Goal: Information Seeking & Learning: Learn about a topic

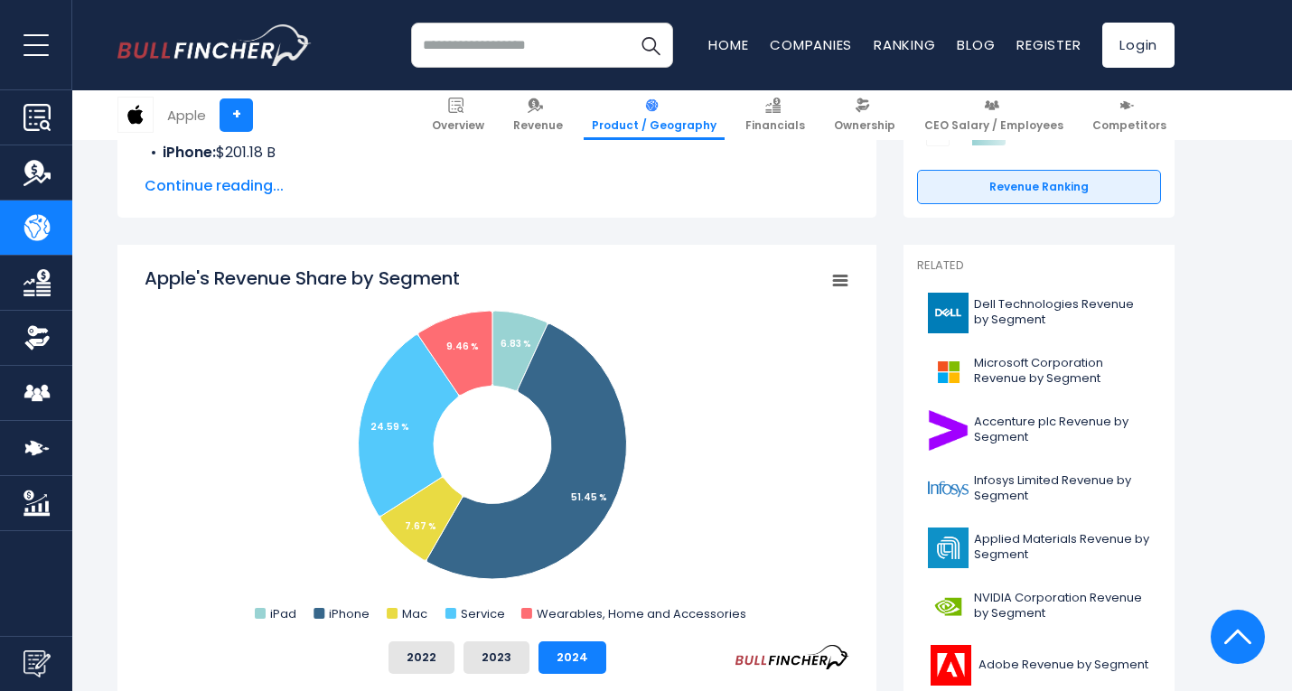
scroll to position [271, 0]
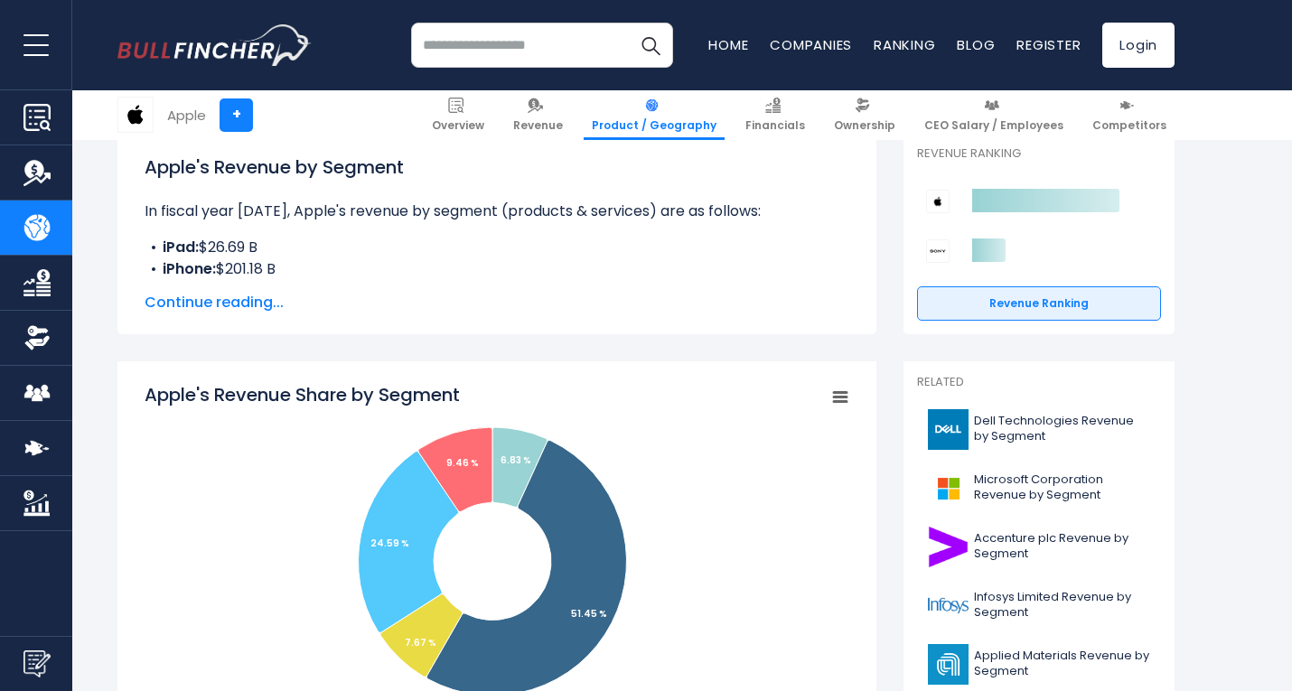
click at [195, 293] on span "Continue reading..." at bounding box center [497, 303] width 705 height 22
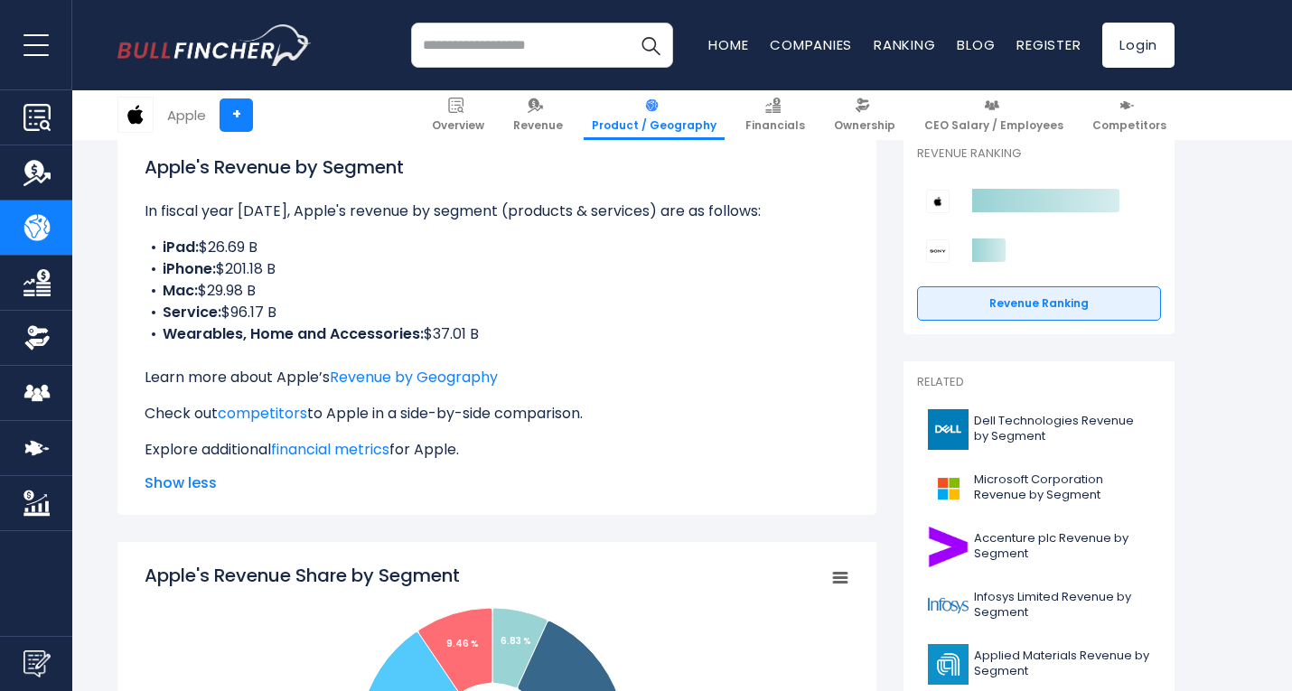
drag, startPoint x: 276, startPoint y: 292, endPoint x: 165, endPoint y: 248, distance: 119.3
click at [165, 248] on ul "iPad: $26.69 B iPhone: $201.18 B Mac: $29.98 B Service: $96.17 B Wearables, Hom…" at bounding box center [497, 291] width 705 height 108
click at [258, 271] on li "iPhone: $201.18 B" at bounding box center [497, 269] width 705 height 22
drag, startPoint x: 278, startPoint y: 291, endPoint x: 159, endPoint y: 257, distance: 124.1
click at [159, 257] on ul "iPad: $26.69 B iPhone: $201.18 B Mac: $29.98 B Service: $96.17 B Wearables, Hom…" at bounding box center [497, 291] width 705 height 108
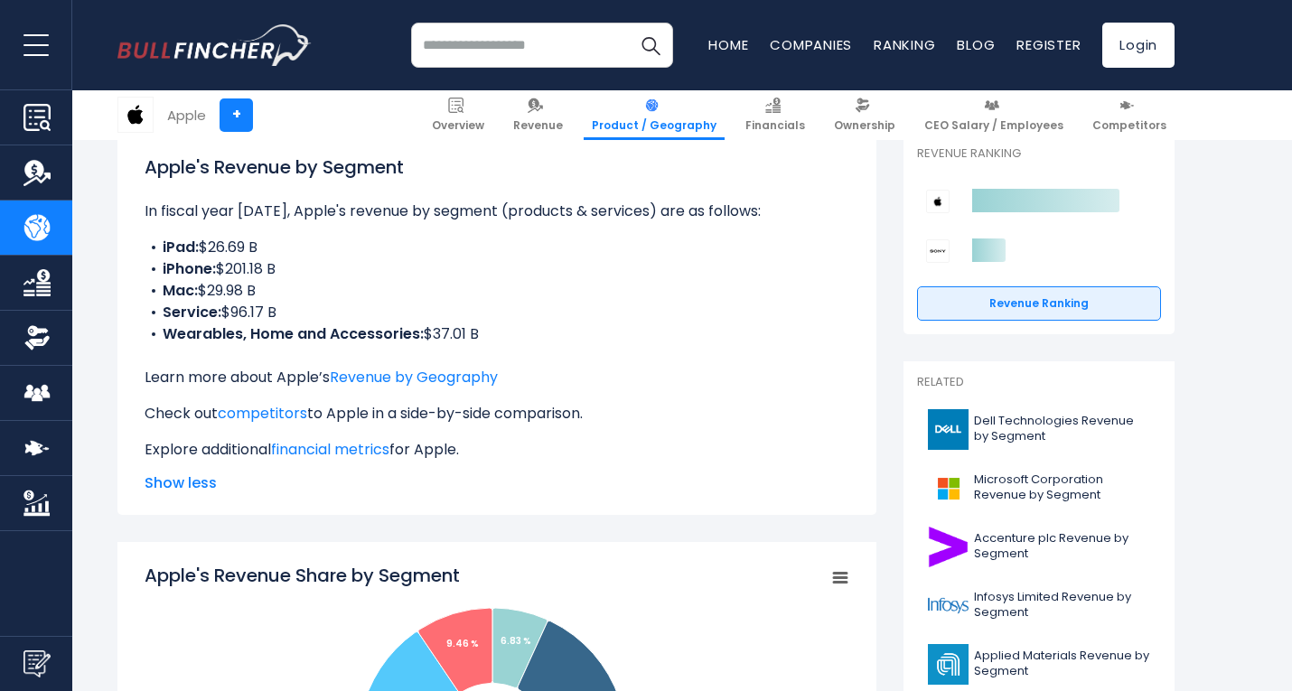
drag, startPoint x: 234, startPoint y: 289, endPoint x: 255, endPoint y: 302, distance: 24.3
click at [235, 289] on li "Mac: $29.98 B" at bounding box center [497, 291] width 705 height 22
click at [295, 314] on li "Service: $96.17 B" at bounding box center [497, 313] width 705 height 22
drag, startPoint x: 472, startPoint y: 329, endPoint x: 160, endPoint y: 257, distance: 320.0
click at [160, 257] on ul "iPad: $26.69 B iPhone: $201.18 B Mac: $29.98 B Service: $96.17 B Wearables, Hom…" at bounding box center [497, 291] width 705 height 108
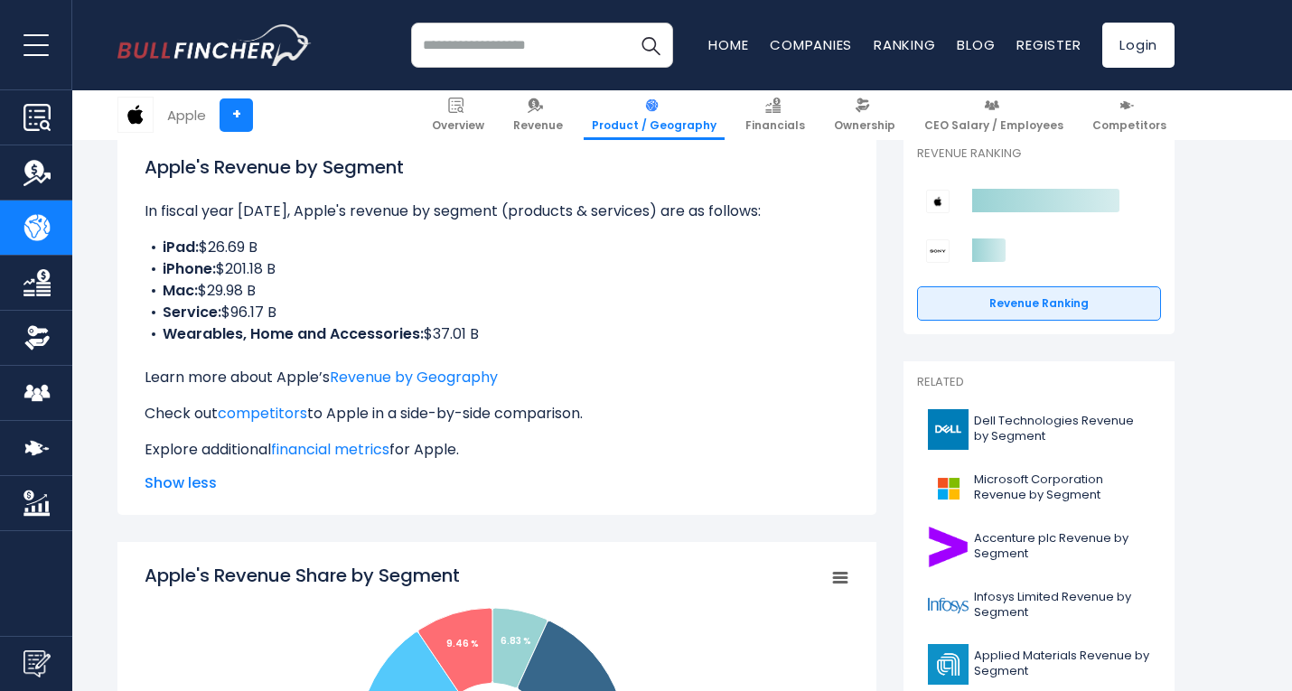
click at [242, 285] on li "Mac: $29.98 B" at bounding box center [497, 291] width 705 height 22
drag, startPoint x: 492, startPoint y: 330, endPoint x: 160, endPoint y: 248, distance: 341.7
click at [160, 248] on ul "iPad: $26.69 B iPhone: $201.18 B Mac: $29.98 B Service: $96.17 B Wearables, Hom…" at bounding box center [497, 291] width 705 height 108
click at [196, 265] on b "iPhone:" at bounding box center [189, 268] width 53 height 21
drag, startPoint x: 485, startPoint y: 336, endPoint x: 161, endPoint y: 260, distance: 333.1
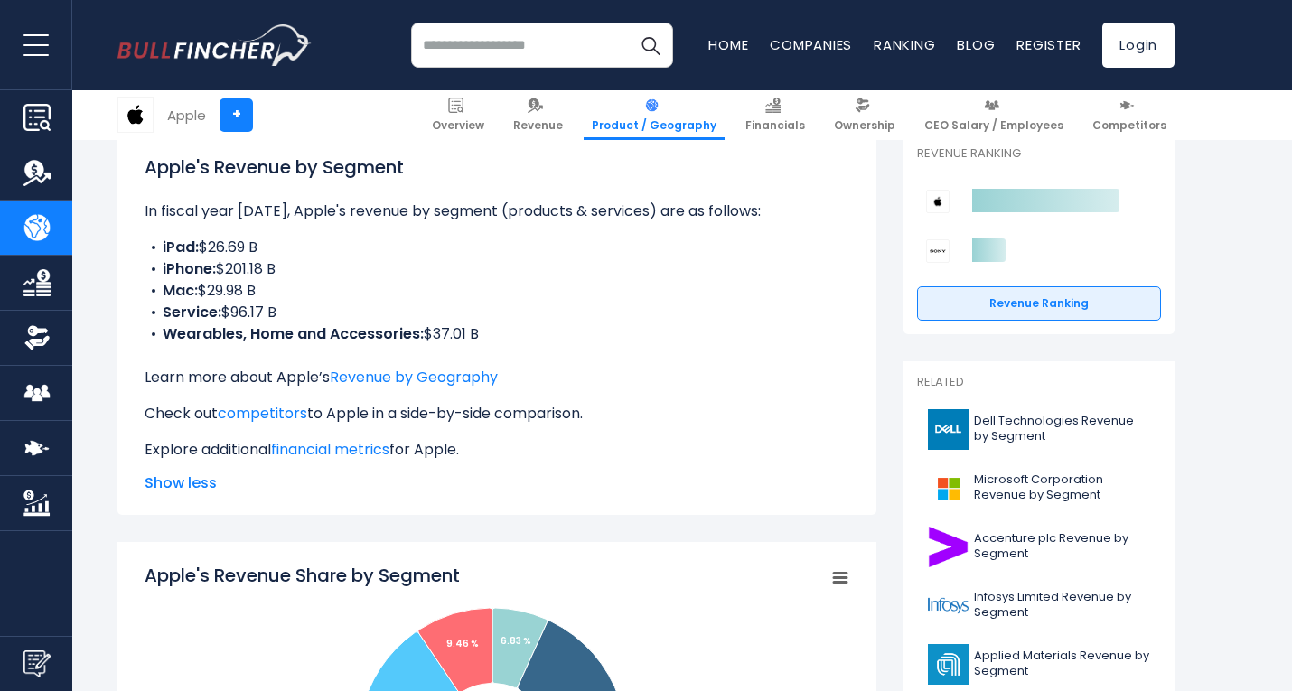
click at [154, 258] on ul "iPad: $26.69 B iPhone: $201.18 B Mac: $29.98 B Service: $96.17 B Wearables, Hom…" at bounding box center [497, 291] width 705 height 108
click at [312, 302] on li "Service: $96.17 B" at bounding box center [497, 313] width 705 height 22
drag, startPoint x: 272, startPoint y: 268, endPoint x: 159, endPoint y: 262, distance: 113.1
click at [159, 262] on li "iPhone: $201.18 B" at bounding box center [497, 269] width 705 height 22
click at [270, 287] on li "Mac: $29.98 B" at bounding box center [497, 291] width 705 height 22
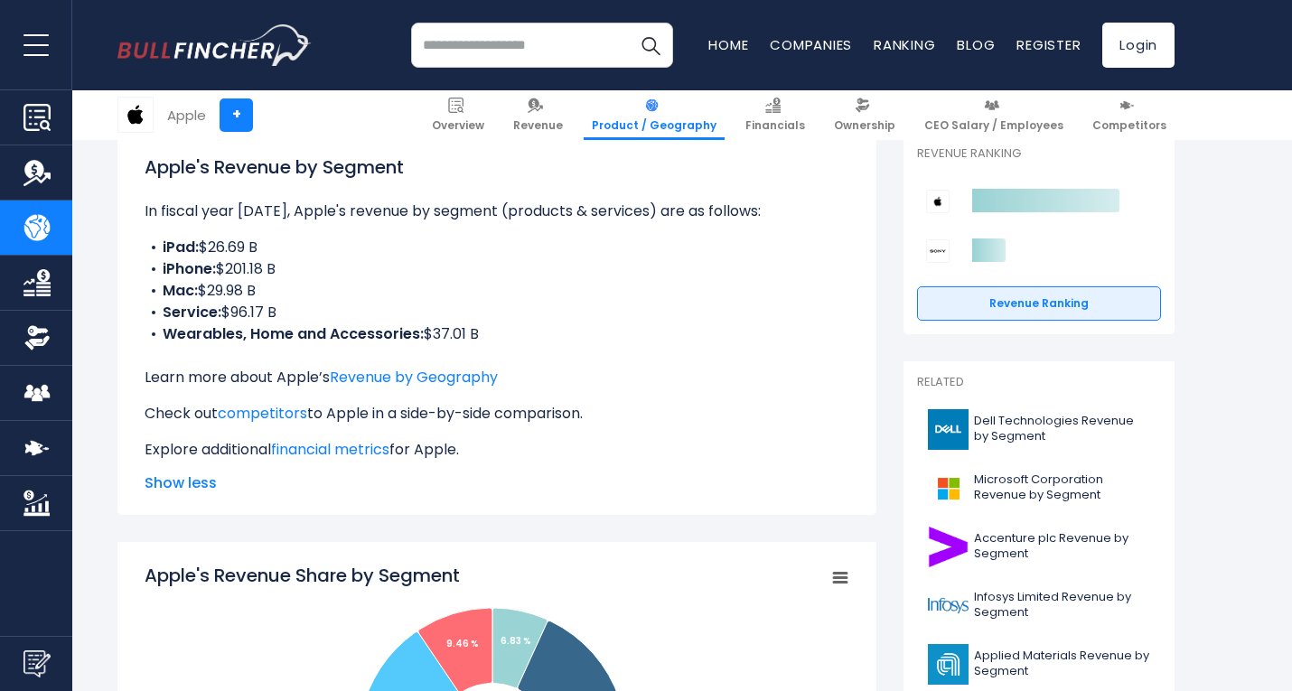
drag, startPoint x: 300, startPoint y: 267, endPoint x: 154, endPoint y: 265, distance: 146.4
click at [154, 265] on li "iPhone: $201.18 B" at bounding box center [497, 269] width 705 height 22
click at [300, 292] on li "Mac: $29.98 B" at bounding box center [497, 291] width 705 height 22
drag, startPoint x: 305, startPoint y: 274, endPoint x: 156, endPoint y: 268, distance: 148.3
click at [156, 268] on li "iPhone: $201.18 B" at bounding box center [497, 269] width 705 height 22
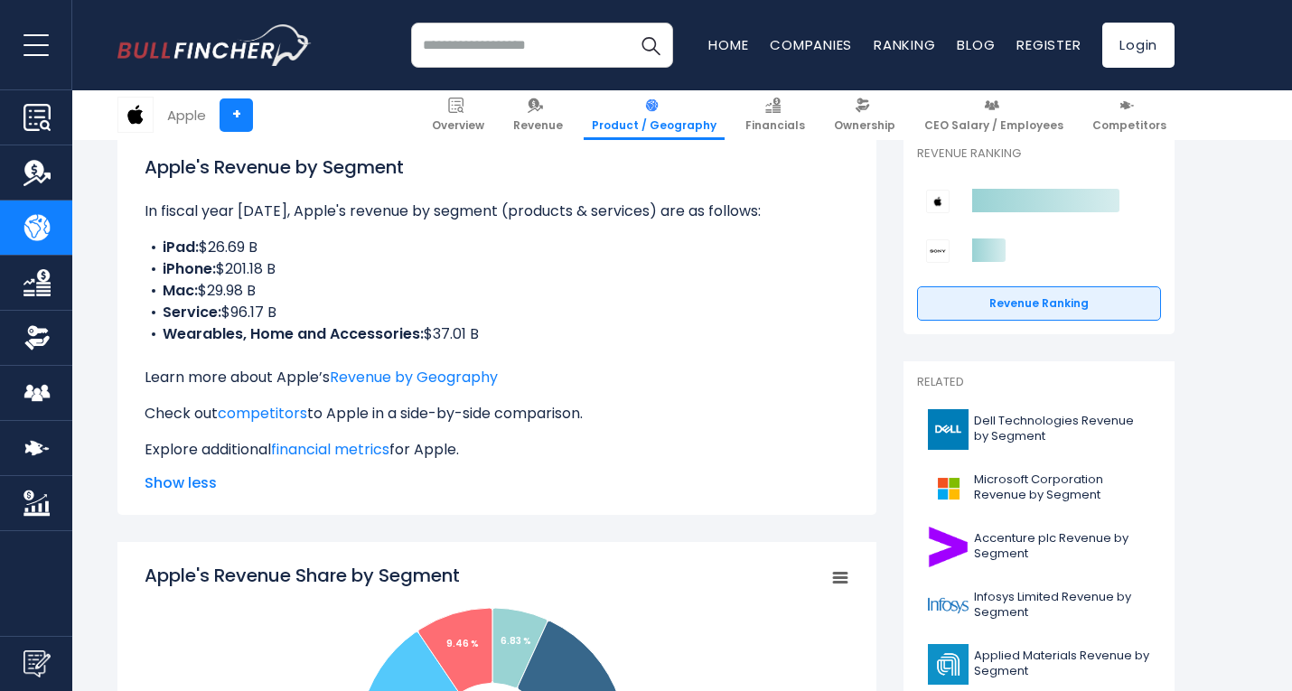
click at [273, 286] on li "Mac: $29.98 B" at bounding box center [497, 291] width 705 height 22
drag, startPoint x: 285, startPoint y: 324, endPoint x: 213, endPoint y: 319, distance: 71.6
click at [213, 319] on ul "iPad: $26.69 B iPhone: $201.18 B Mac: $29.98 B Service: $96.17 B Wearables, Hom…" at bounding box center [497, 291] width 705 height 108
click at [216, 322] on b "Service:" at bounding box center [192, 312] width 59 height 21
drag, startPoint x: 283, startPoint y: 314, endPoint x: 248, endPoint y: 323, distance: 36.6
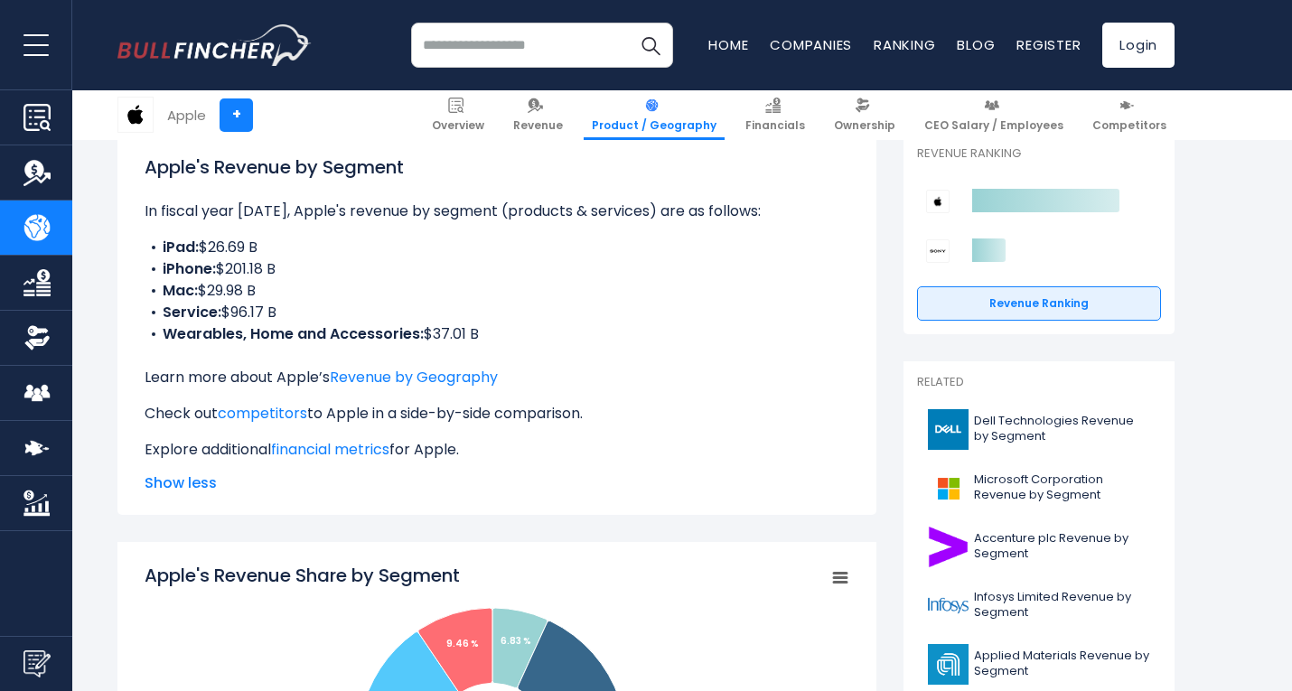
click at [170, 311] on li "Service: $96.17 B" at bounding box center [497, 313] width 705 height 22
click at [248, 323] on li "Wearables, Home and Accessories: $37.01 B" at bounding box center [497, 334] width 705 height 22
drag, startPoint x: 282, startPoint y: 314, endPoint x: 171, endPoint y: 312, distance: 111.2
click at [171, 312] on li "Service: $96.17 B" at bounding box center [497, 313] width 705 height 22
click at [275, 324] on b "Wearables, Home and Accessories:" at bounding box center [293, 333] width 261 height 21
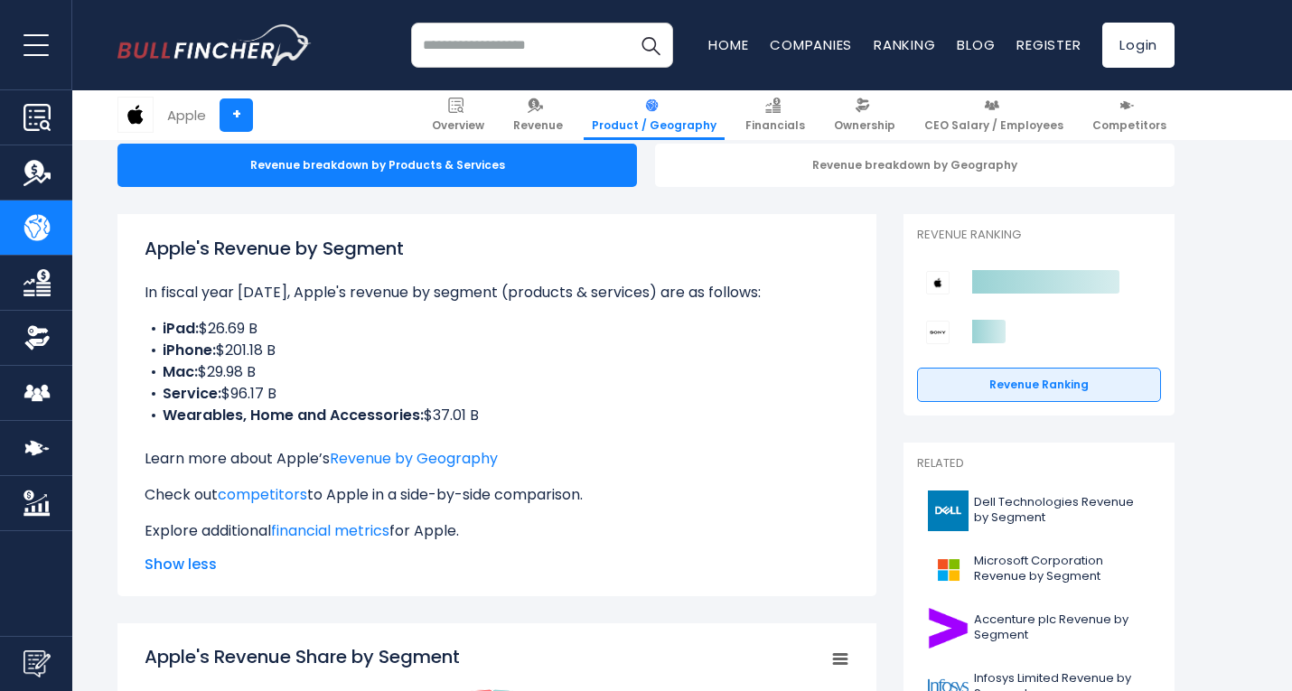
scroll to position [90, 0]
